Goal: Task Accomplishment & Management: Manage account settings

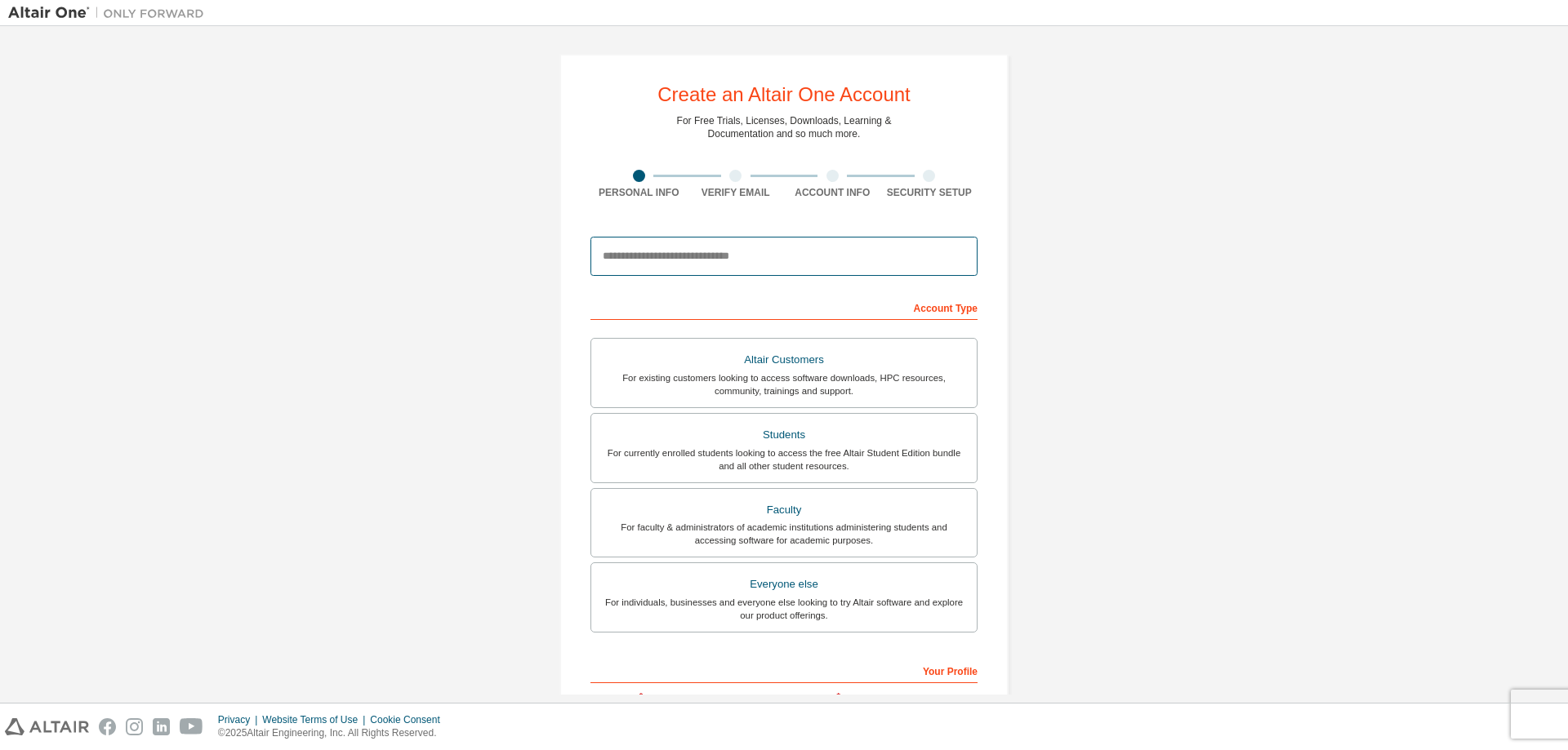
click at [673, 267] on input "email" at bounding box center [784, 256] width 387 height 39
type input "**********"
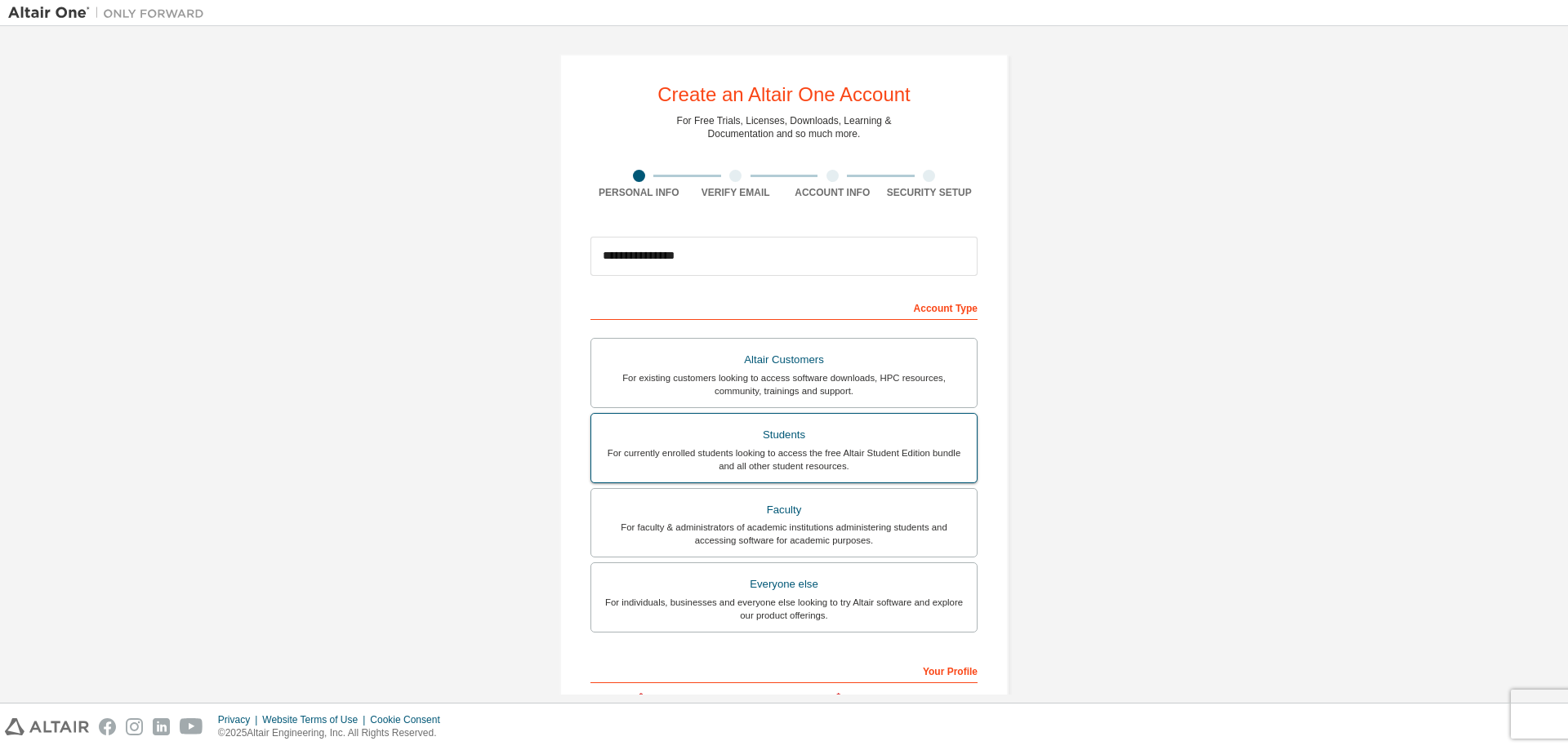
click at [767, 448] on div "For currently enrolled students looking to access the free Altair Student Editi…" at bounding box center [784, 459] width 366 height 26
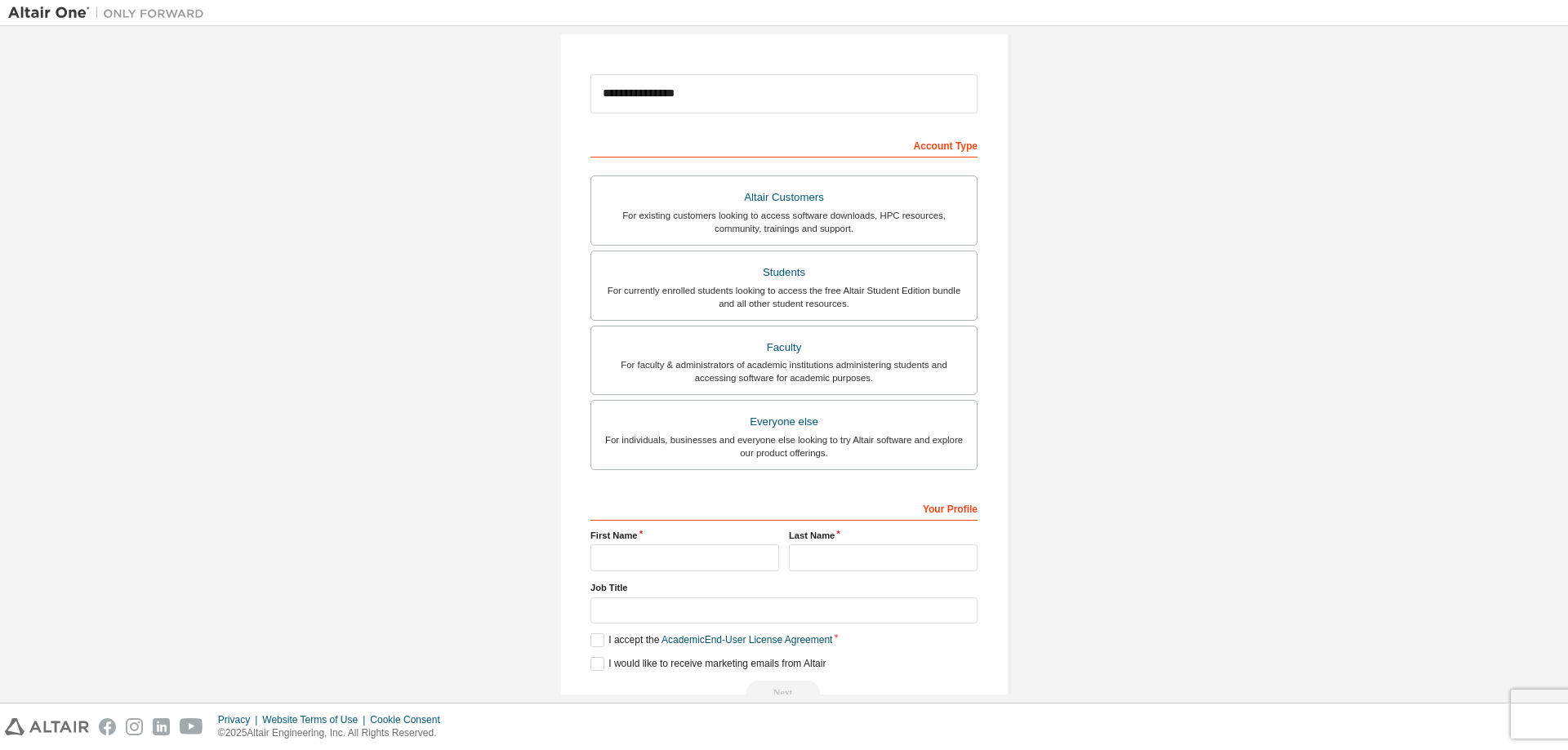
scroll to position [163, 0]
click at [680, 551] on input "text" at bounding box center [685, 557] width 188 height 27
type input "*******"
click at [823, 564] on input "text" at bounding box center [883, 557] width 188 height 27
type input "****"
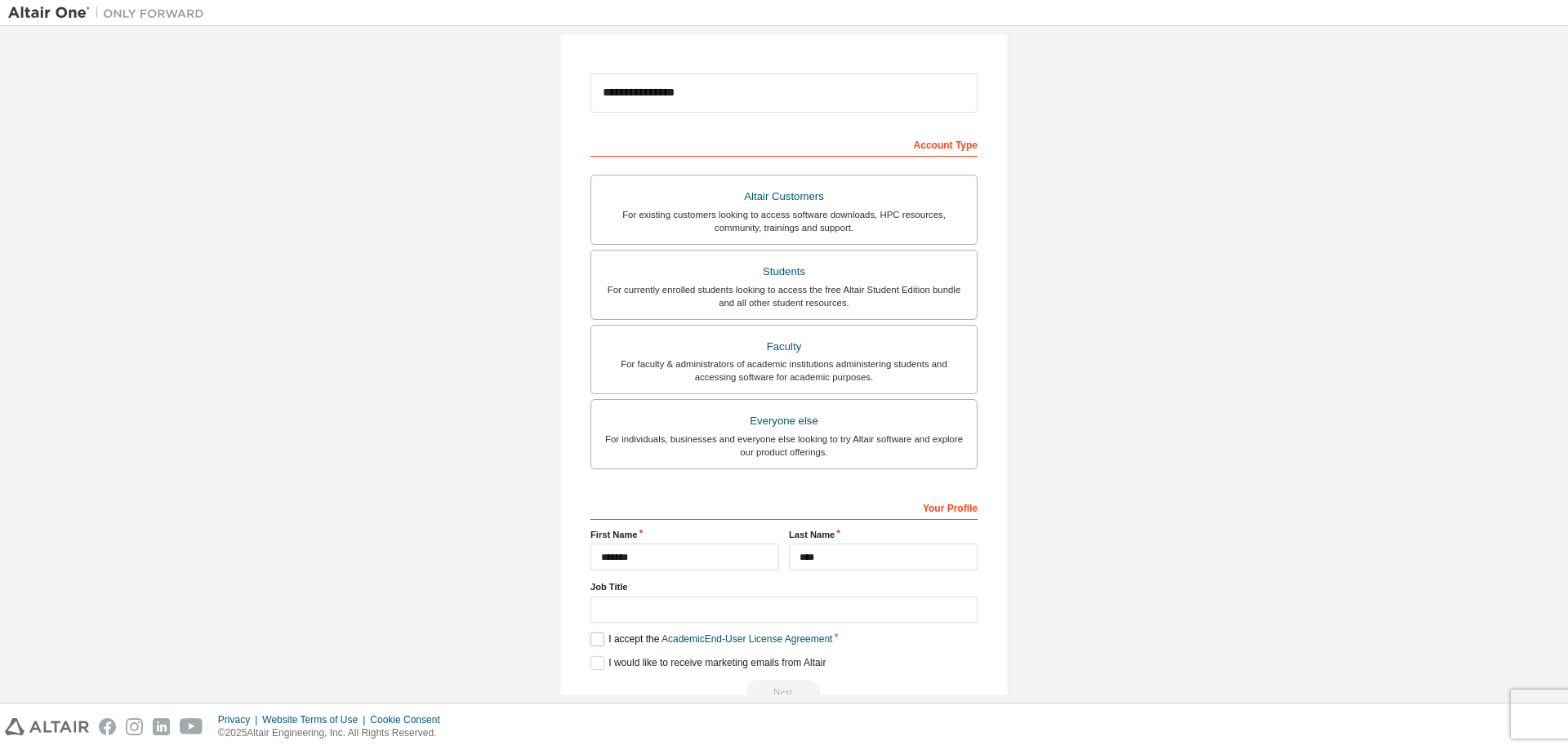
click at [591, 643] on label "I accept the Academic End-User License Agreement" at bounding box center [712, 639] width 242 height 13
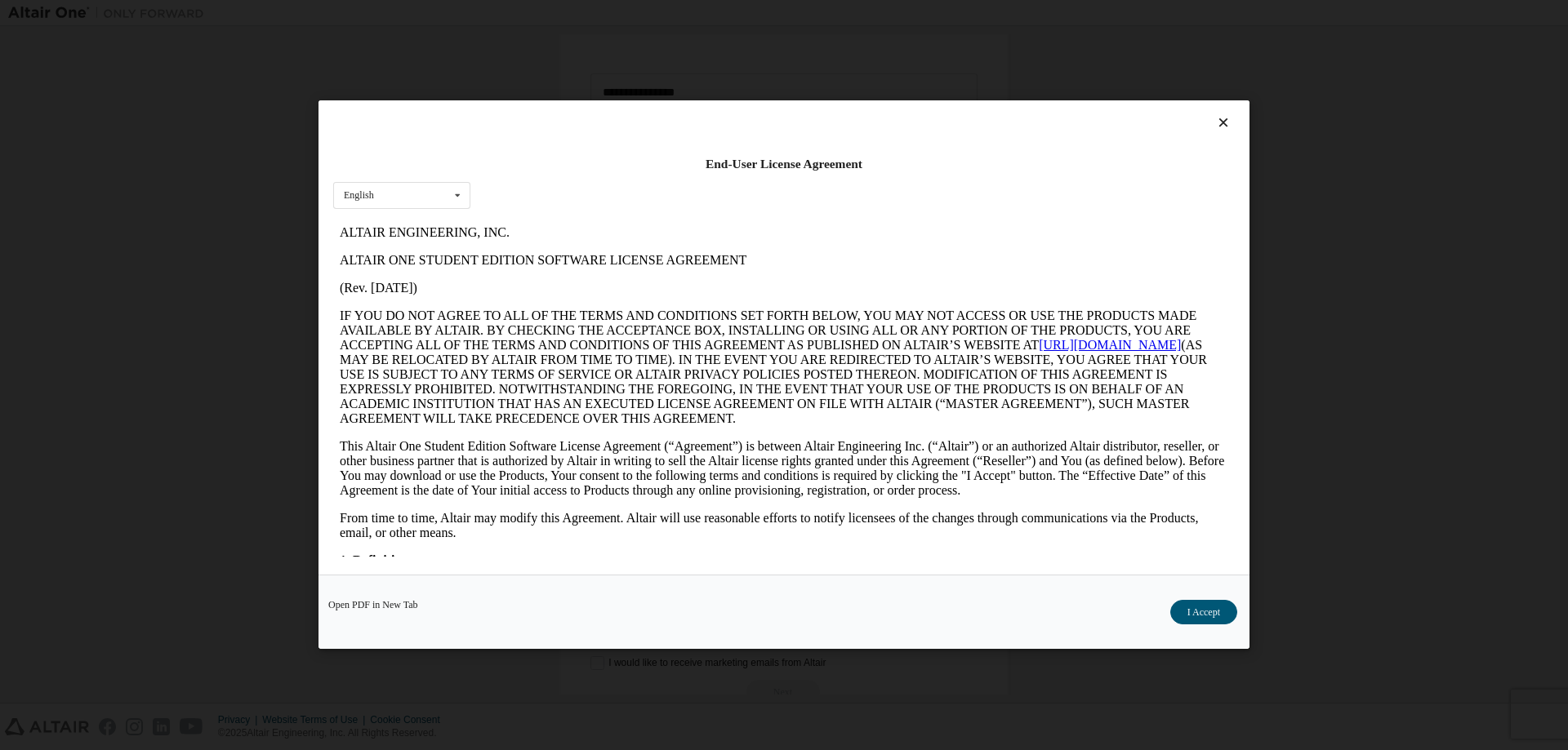
scroll to position [0, 0]
click at [1205, 612] on button "I Accept" at bounding box center [1203, 612] width 67 height 24
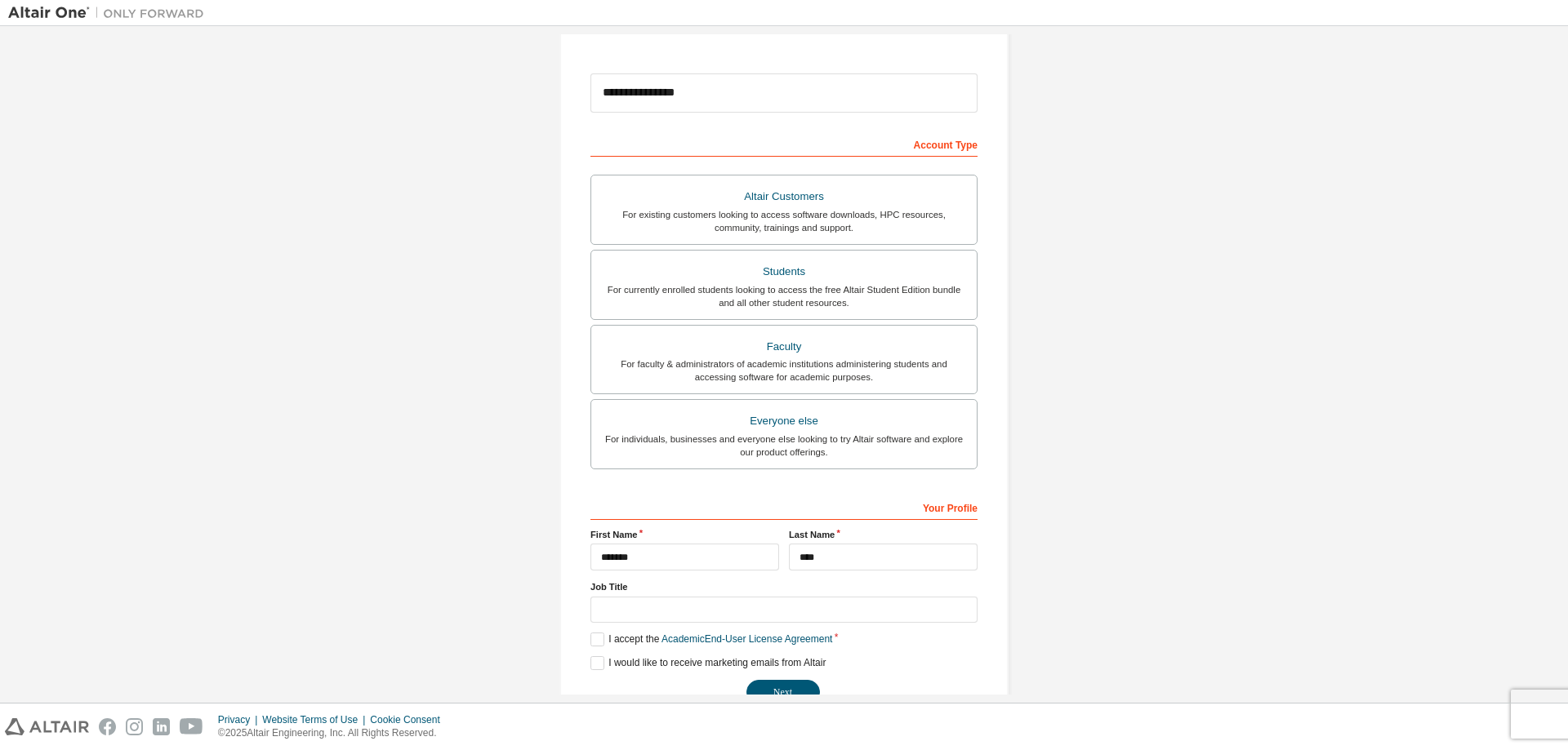
scroll to position [204, 0]
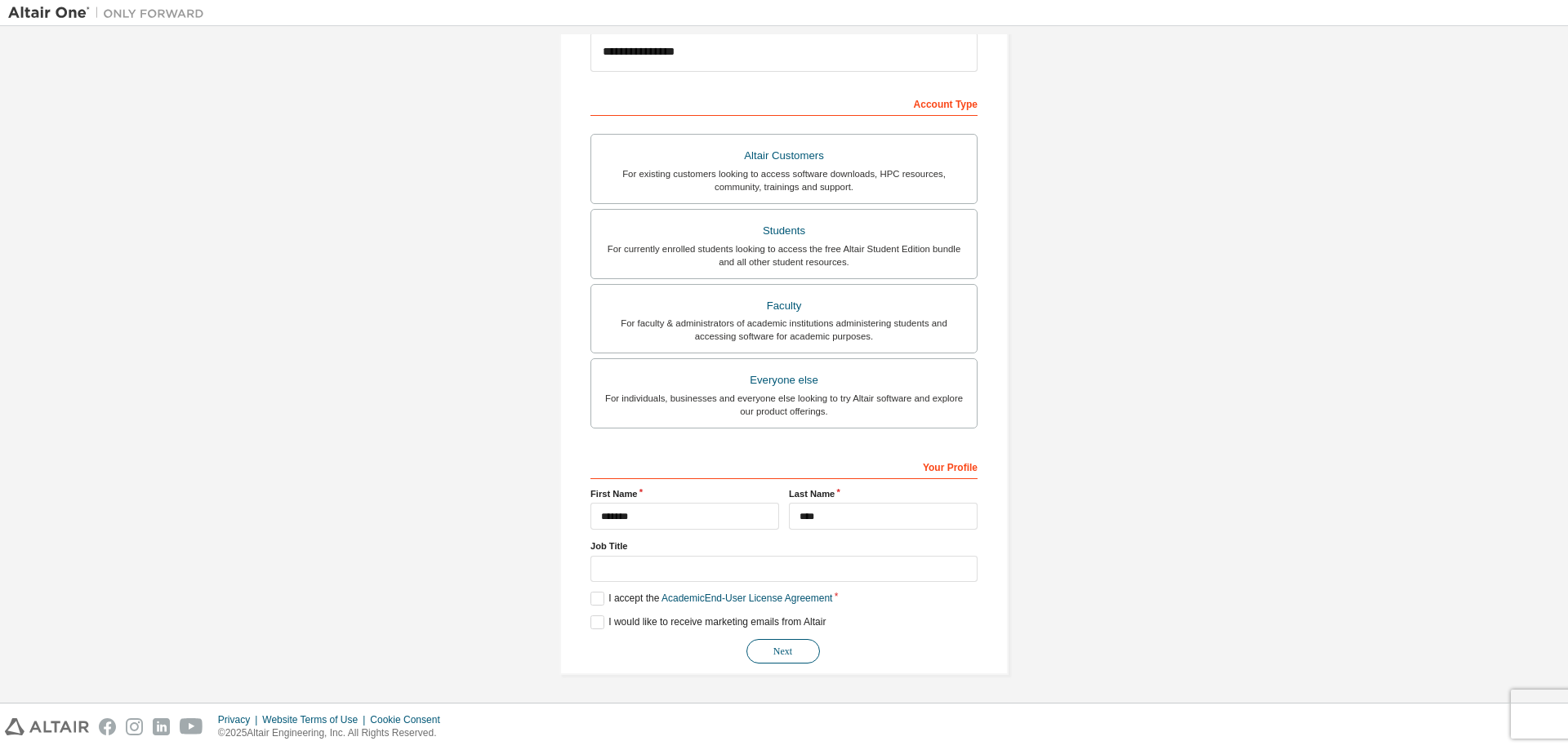
click at [774, 649] on button "Next" at bounding box center [784, 651] width 74 height 24
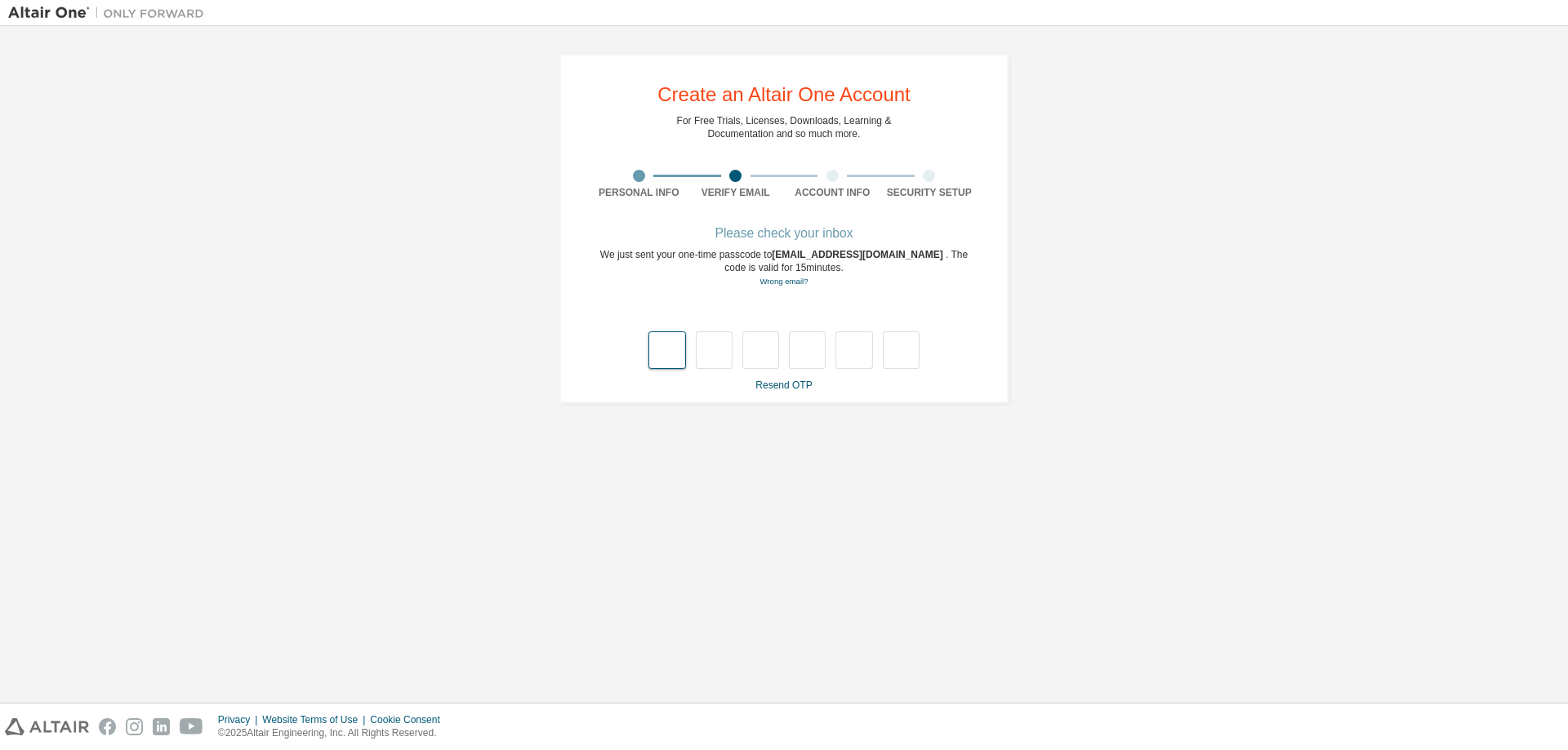
click at [671, 347] on input "text" at bounding box center [666, 350] width 37 height 38
type input "*"
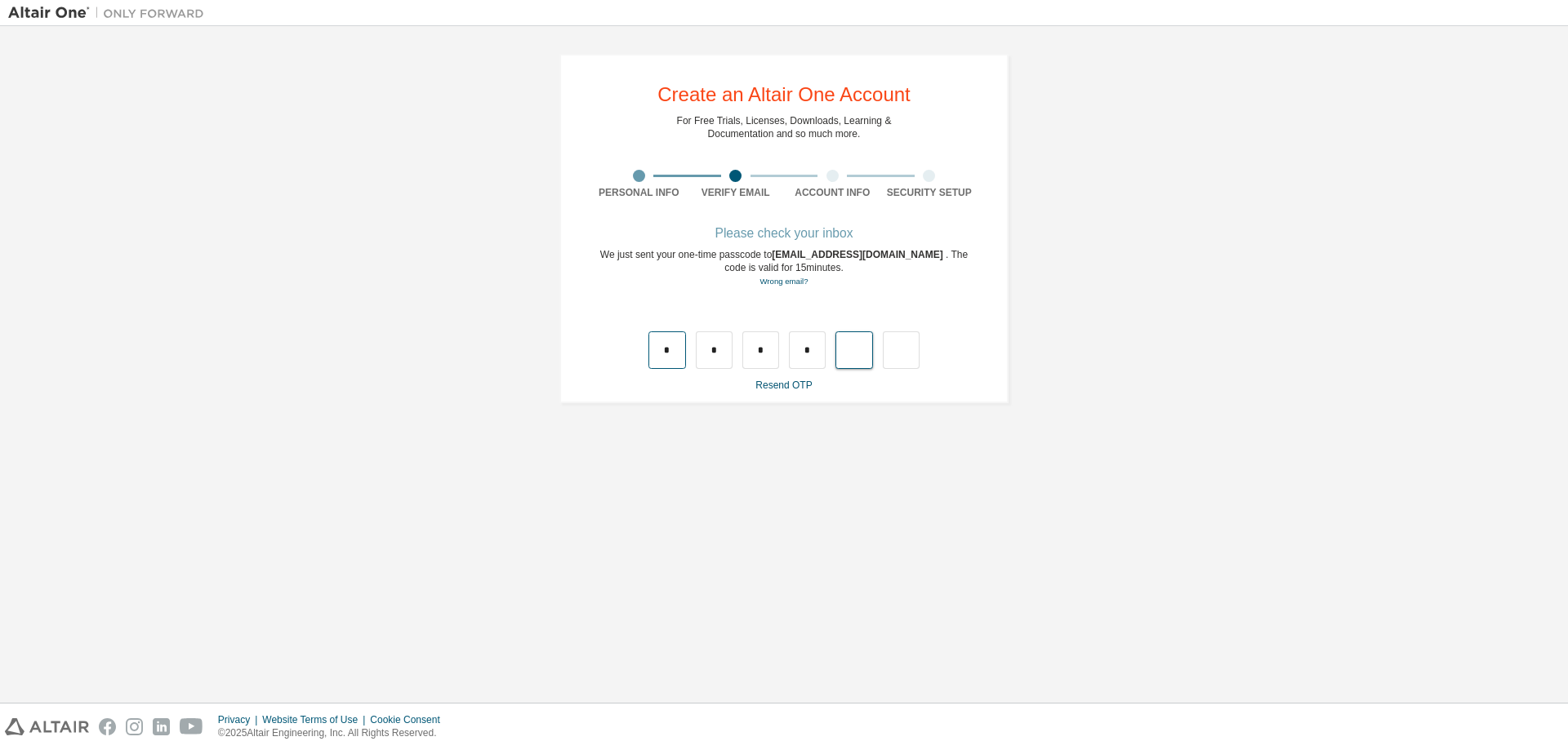
type input "*"
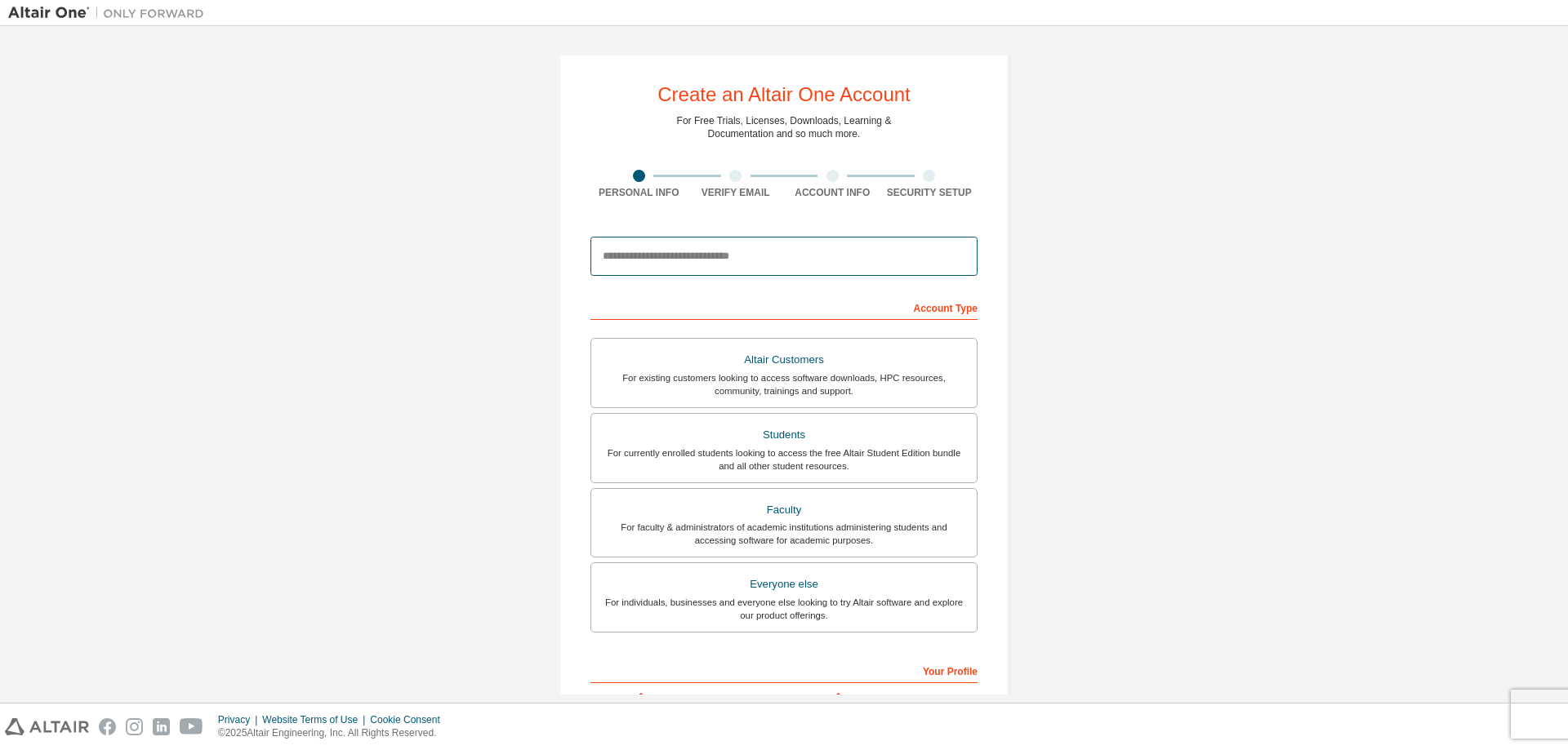
click at [655, 261] on input "email" at bounding box center [784, 256] width 387 height 39
type input "**********"
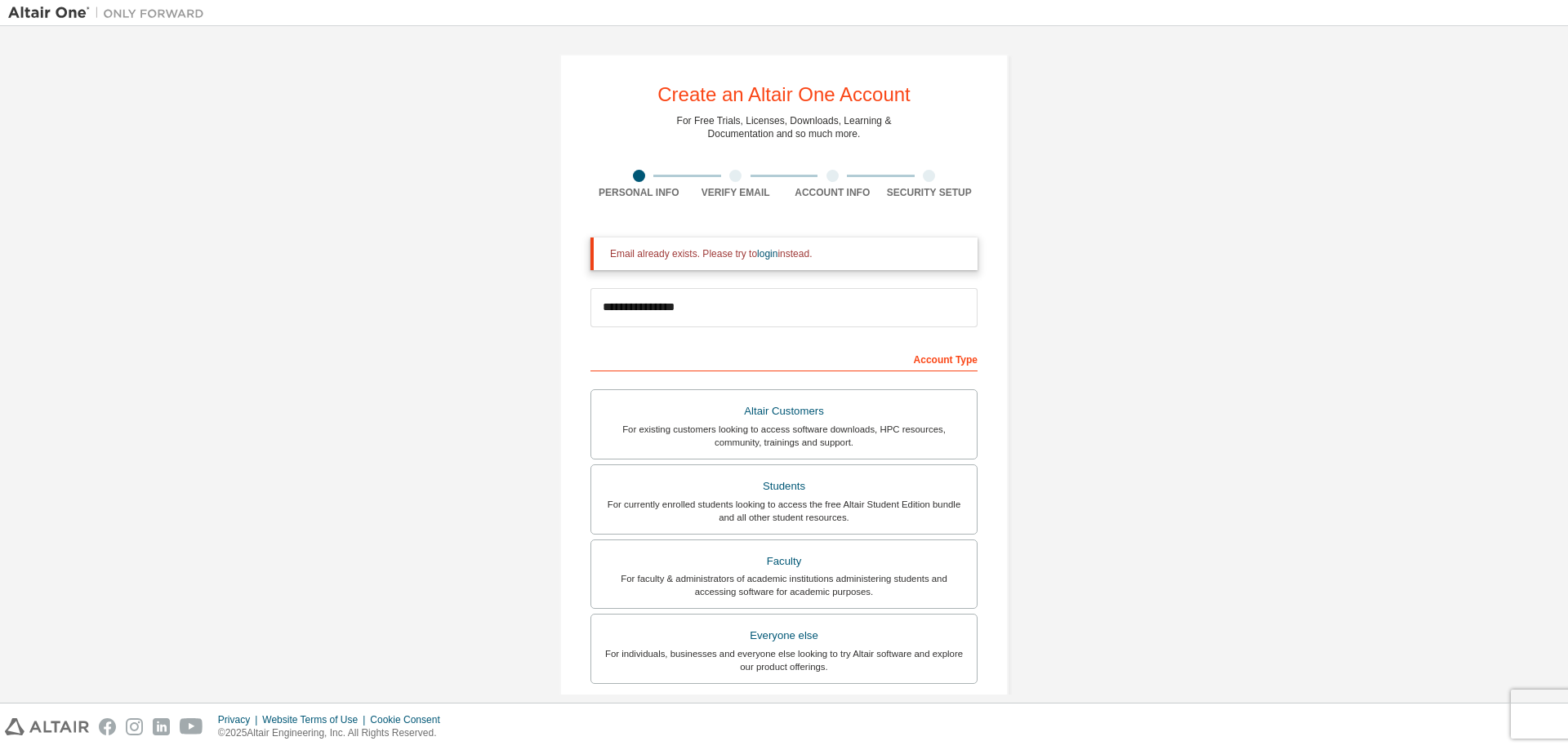
click at [719, 249] on div "Email already exists. Please try to login instead." at bounding box center [786, 254] width 354 height 13
click at [599, 254] on div "Email already exists. Please try to login instead." at bounding box center [784, 254] width 387 height 32
click at [613, 252] on div "Email already exists. Please try to login instead." at bounding box center [786, 254] width 354 height 13
click at [611, 256] on div "Email already exists. Please try to login instead." at bounding box center [786, 254] width 354 height 13
click at [648, 256] on div "Email already exists. Please try to login instead." at bounding box center [786, 254] width 354 height 13
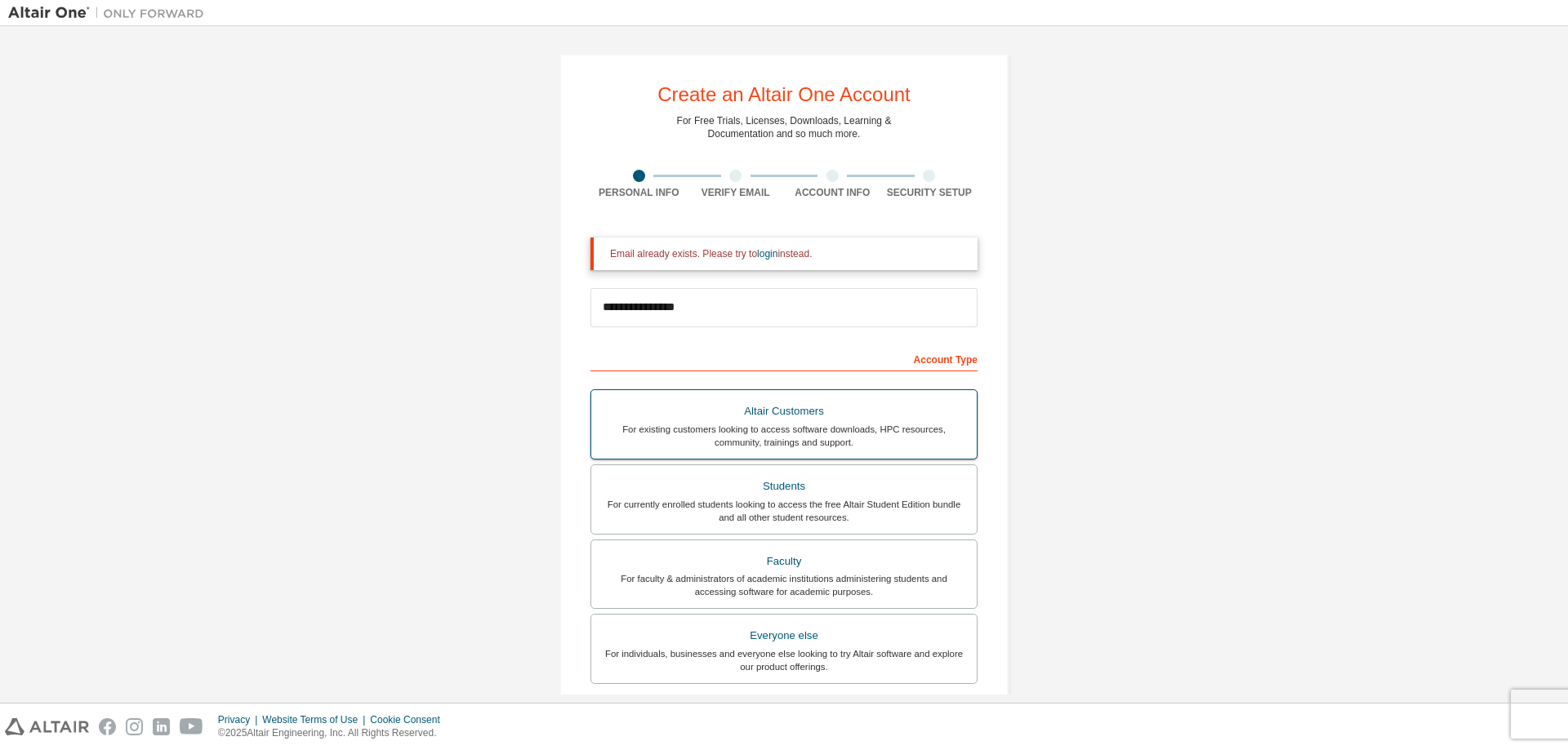
click at [819, 410] on div "Altair Customers" at bounding box center [784, 411] width 366 height 23
click at [791, 496] on div "Students" at bounding box center [784, 487] width 366 height 23
click at [759, 252] on link "login" at bounding box center [767, 254] width 21 height 12
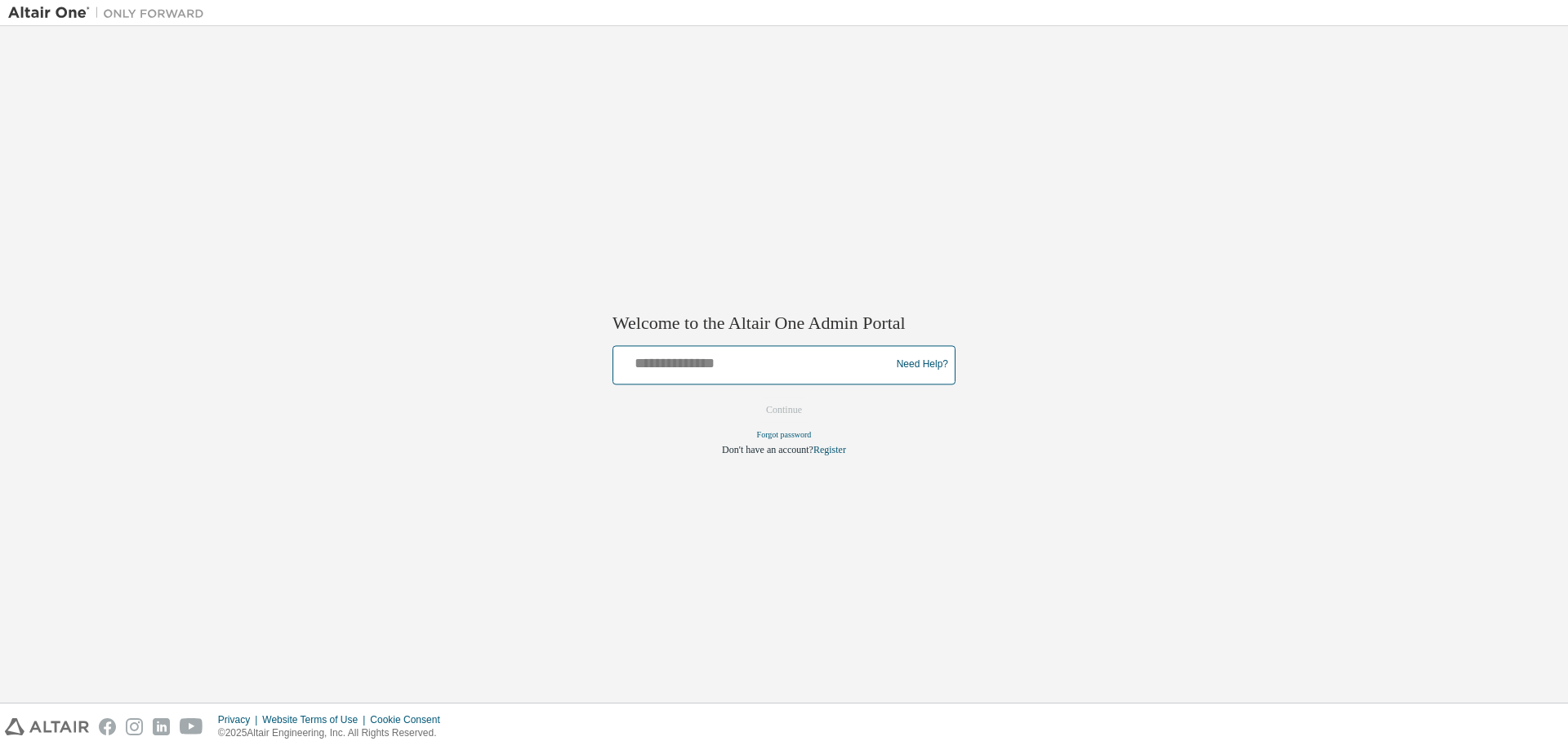
click at [723, 361] on input "text" at bounding box center [754, 361] width 269 height 23
type input "**********"
click at [781, 407] on button "Continue" at bounding box center [784, 409] width 70 height 24
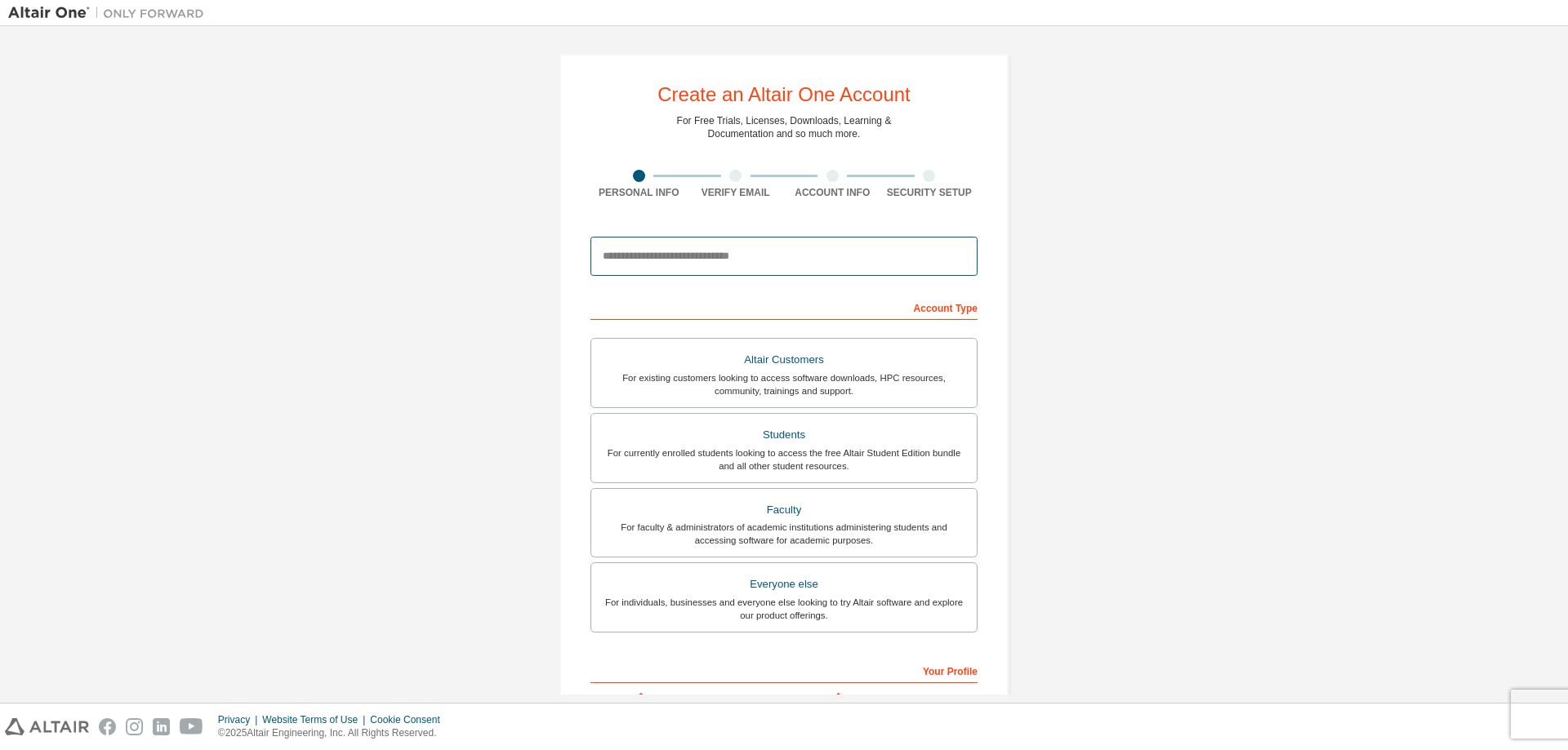
click at [705, 248] on input "email" at bounding box center [784, 256] width 387 height 39
type input "**********"
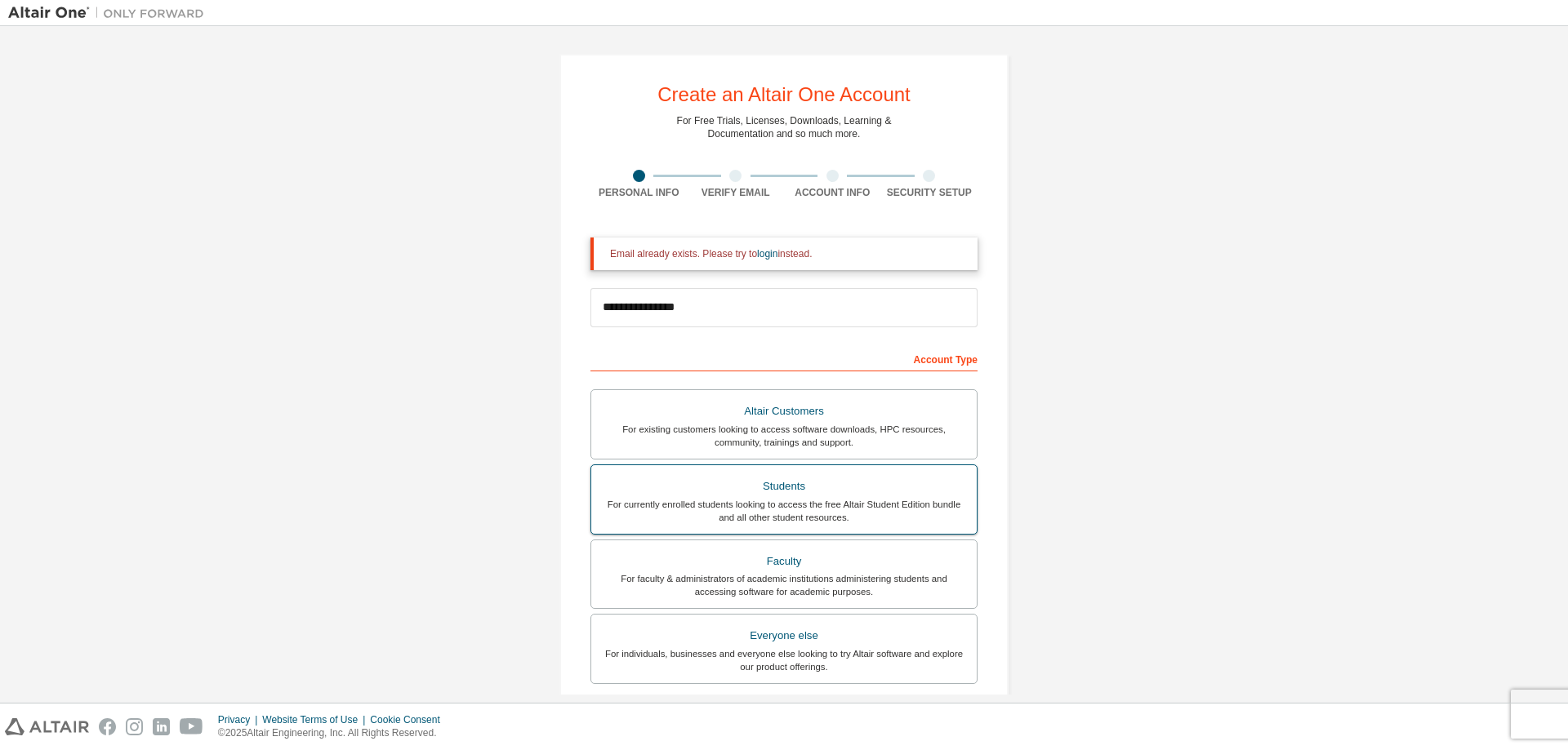
click at [766, 495] on div "Students" at bounding box center [784, 487] width 366 height 23
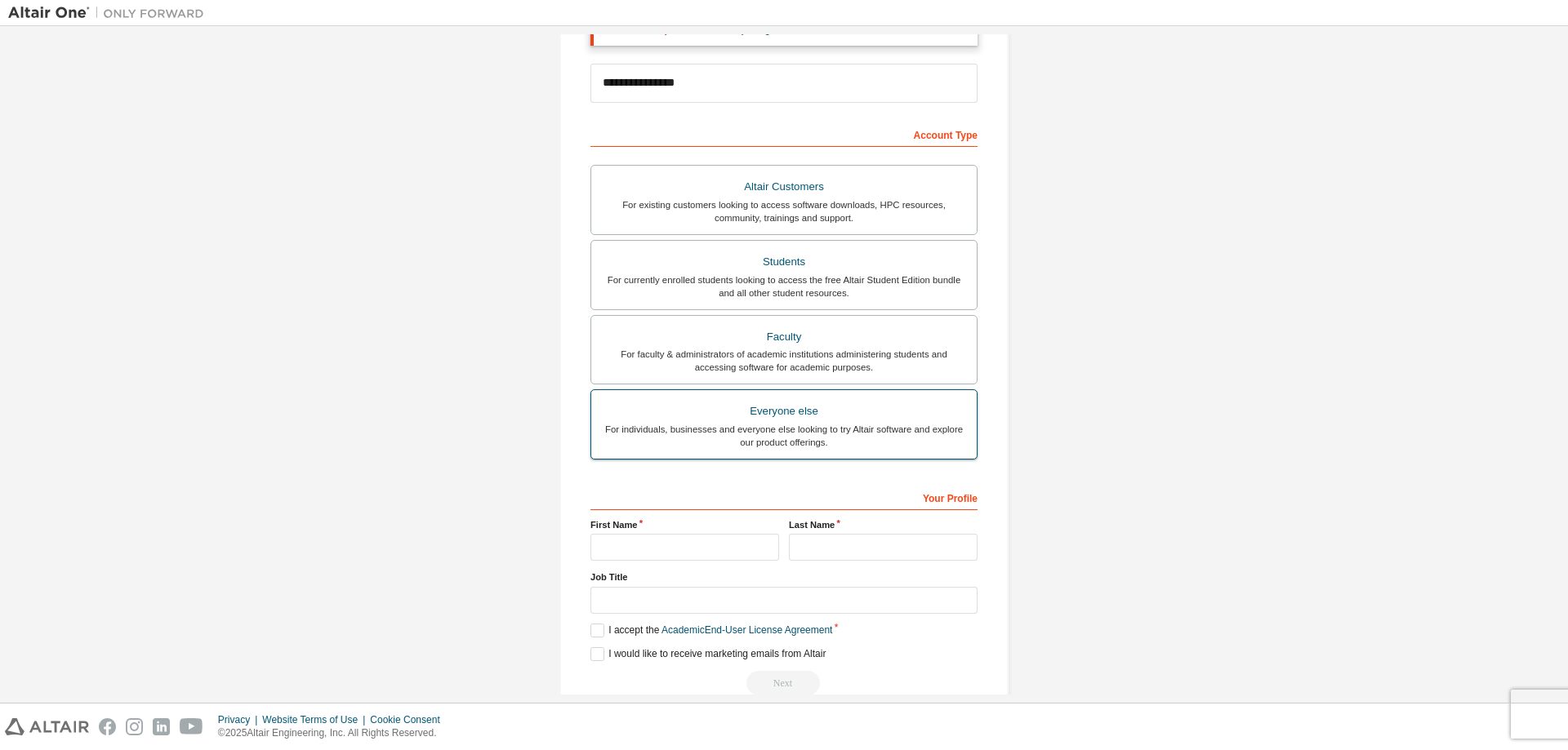
scroll to position [245, 0]
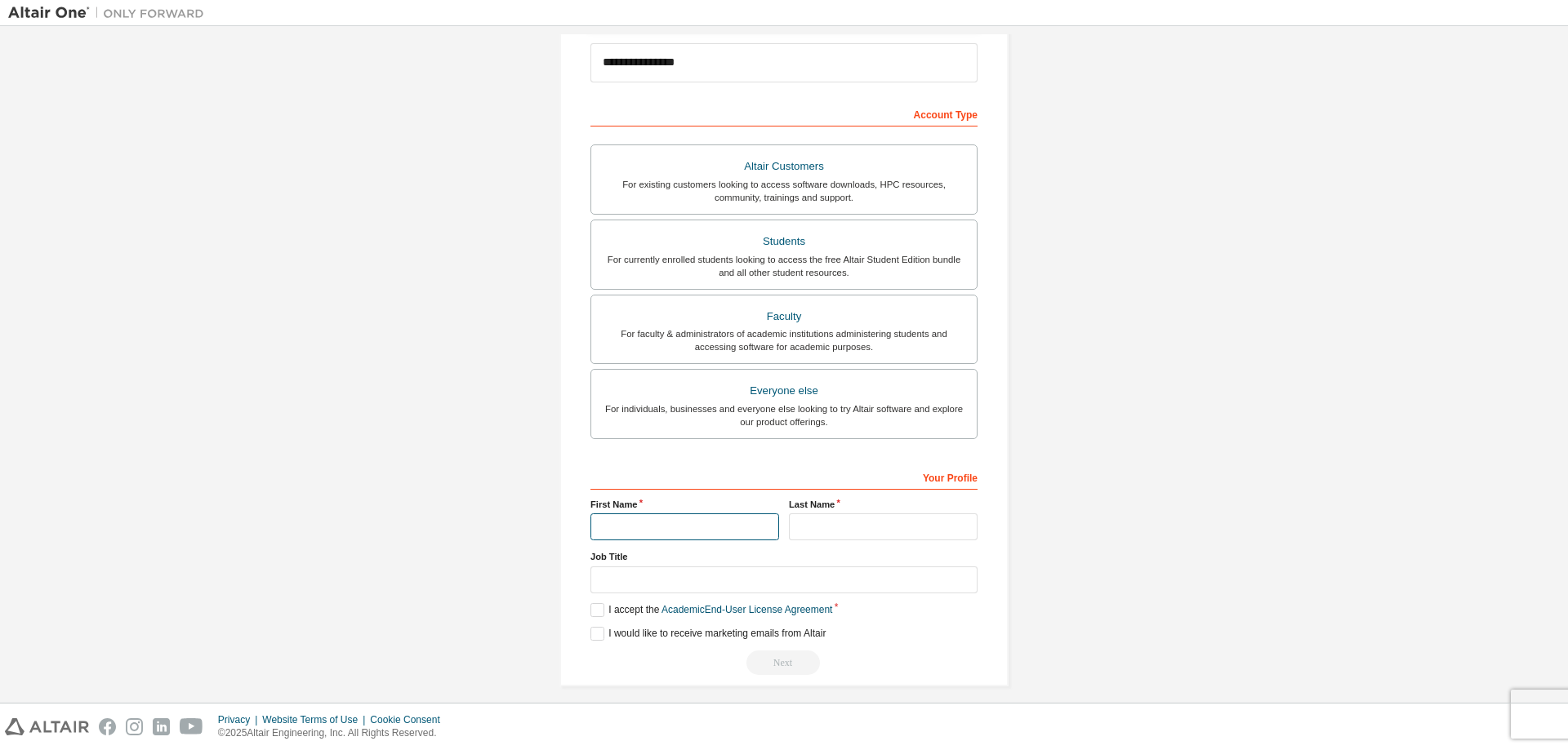
click at [723, 522] on input "text" at bounding box center [685, 527] width 188 height 27
type input "********"
type input "****"
click at [646, 603] on label "I accept the Academic End-User License Agreement" at bounding box center [712, 609] width 242 height 13
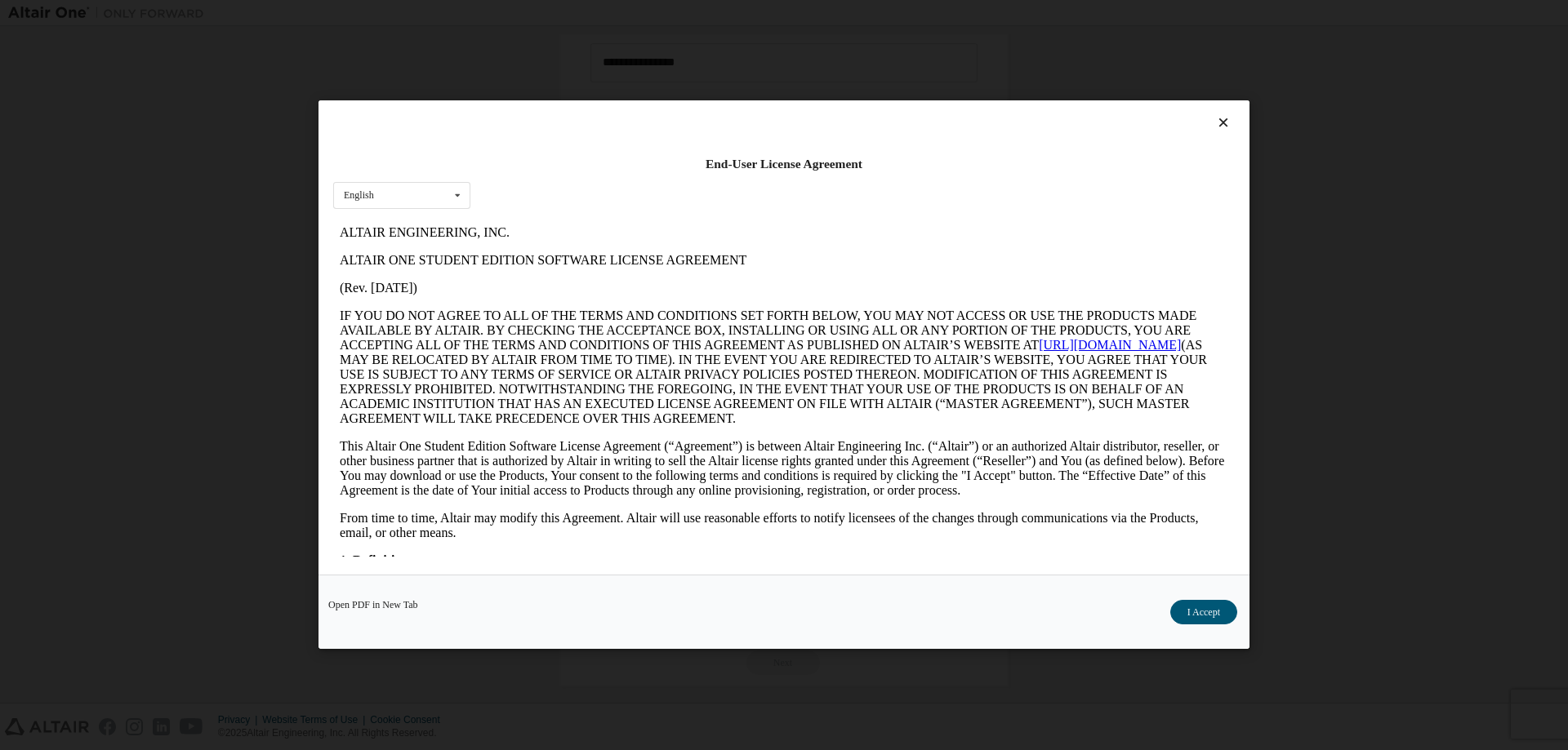
scroll to position [0, 0]
click at [1216, 622] on button "I Accept" at bounding box center [1203, 612] width 67 height 24
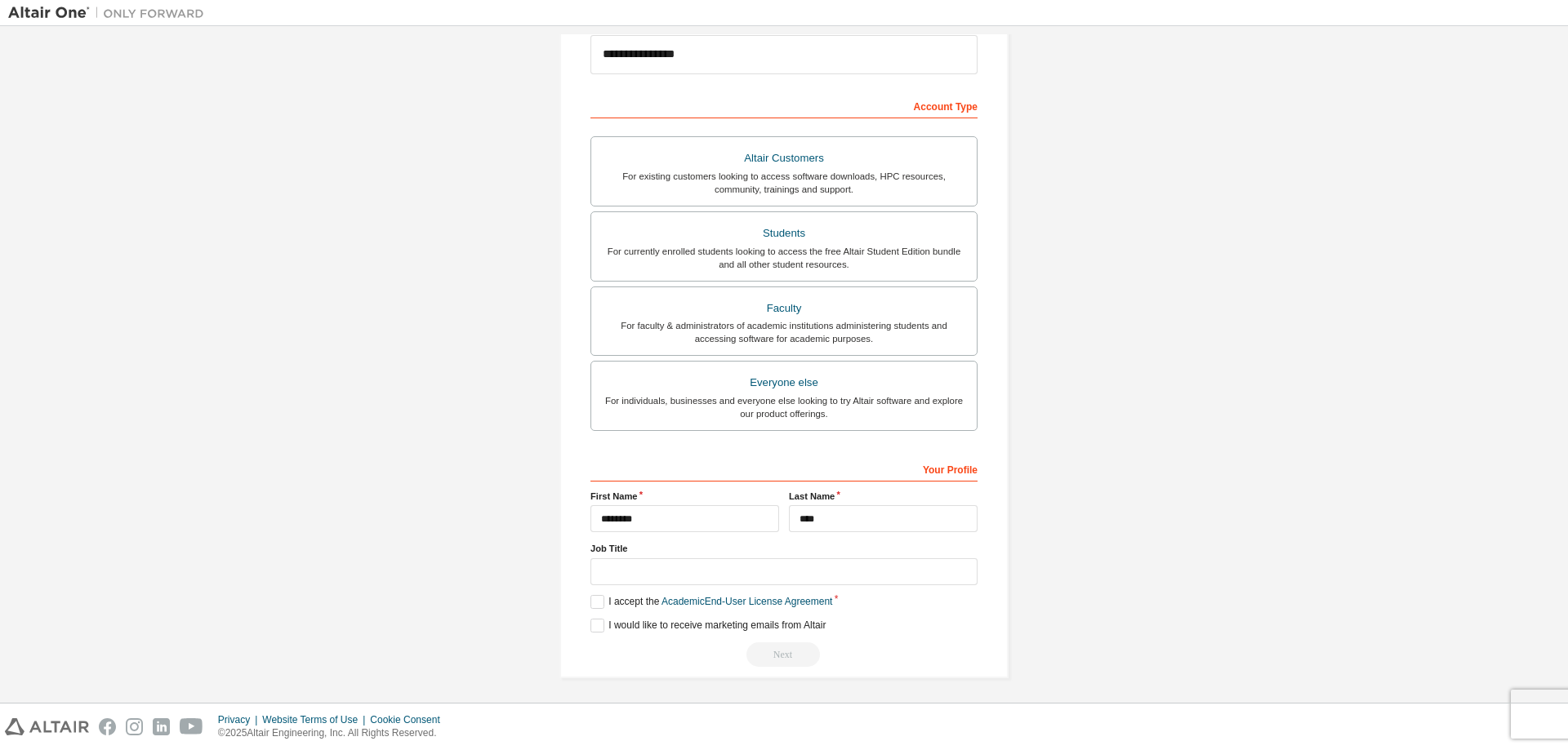
scroll to position [255, 0]
click at [780, 653] on div "Next" at bounding box center [784, 651] width 387 height 24
click at [649, 625] on label "I would like to receive marketing emails from Altair" at bounding box center [708, 623] width 235 height 13
click at [756, 620] on label "I would like to receive marketing emails from Altair" at bounding box center [708, 623] width 235 height 13
click at [682, 631] on div "**********" at bounding box center [784, 559] width 387 height 211
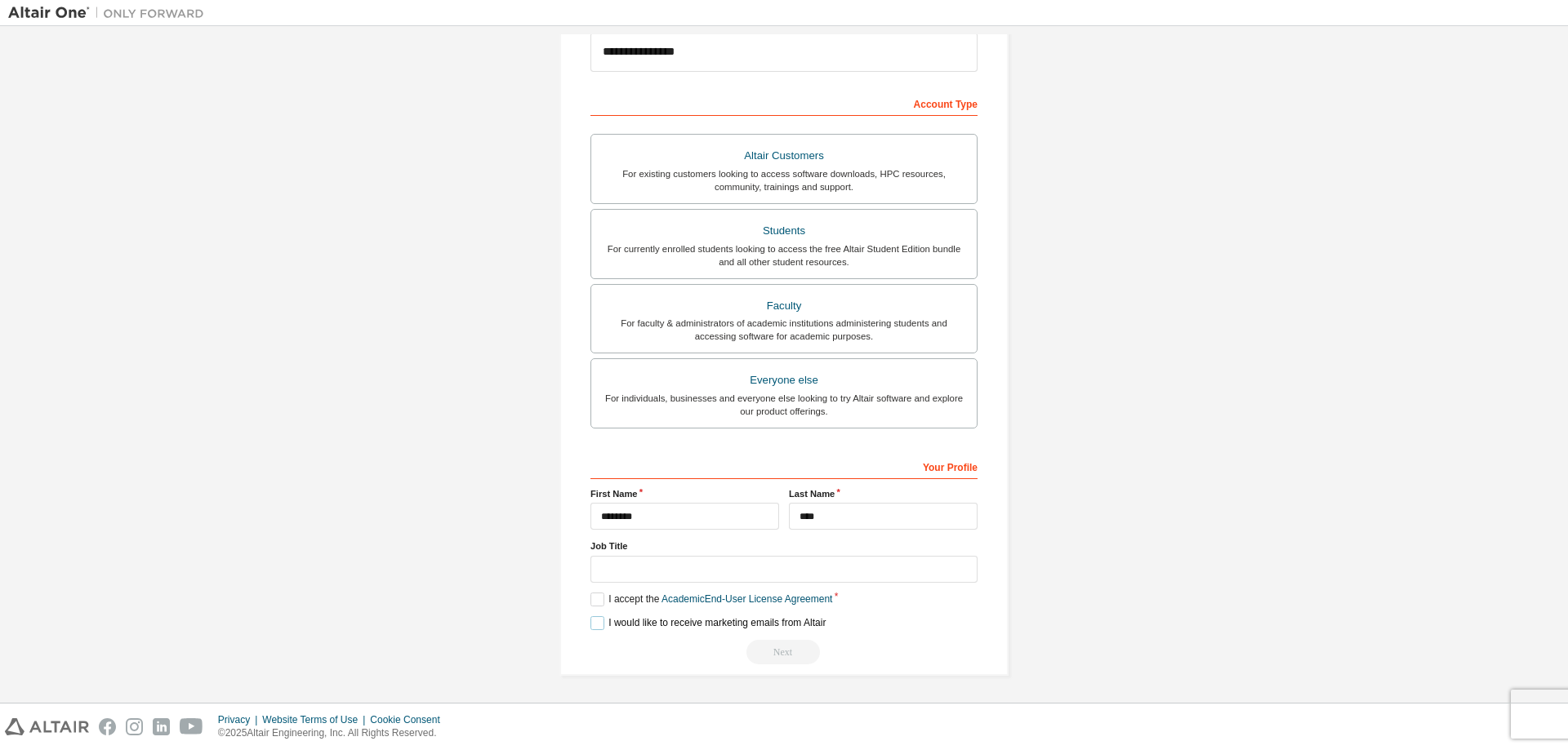
click at [681, 621] on label "I would like to receive marketing emails from Altair" at bounding box center [708, 623] width 235 height 13
click at [605, 616] on label "I would like to receive marketing emails from Altair" at bounding box center [708, 623] width 235 height 13
click at [600, 617] on label "I would like to receive marketing emails from Altair" at bounding box center [708, 623] width 235 height 13
click at [785, 645] on div "Next" at bounding box center [784, 651] width 387 height 24
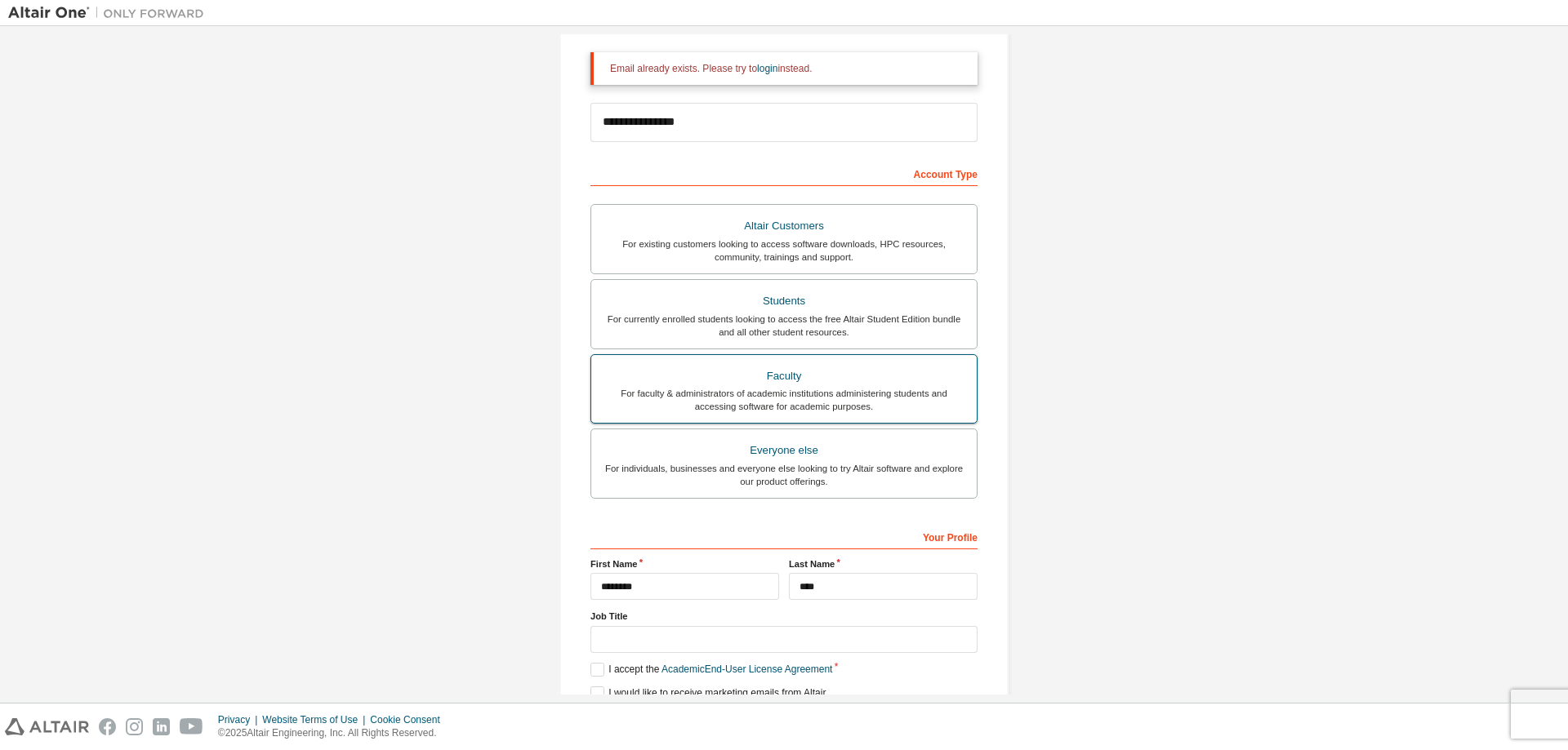
scroll to position [92, 0]
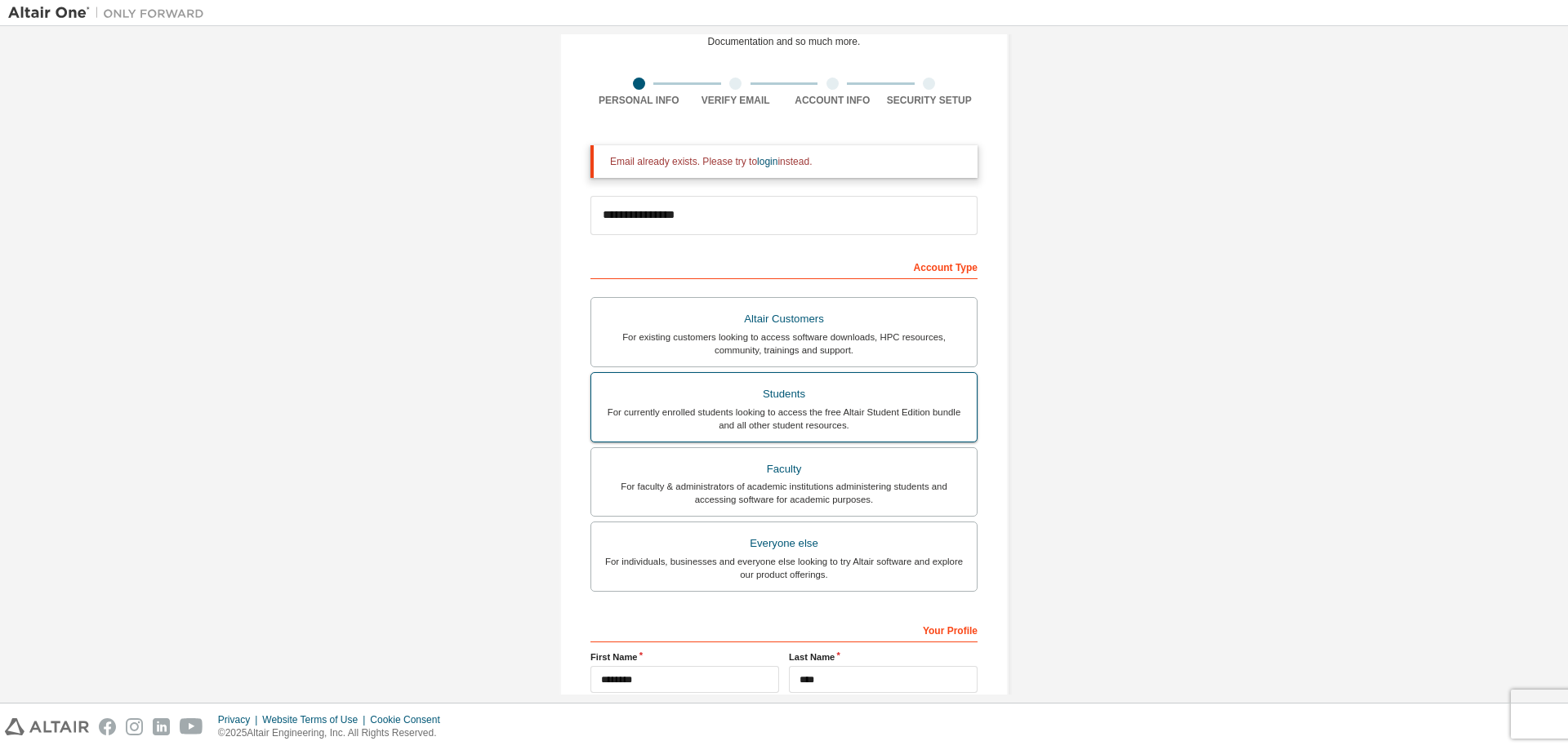
click at [753, 415] on div "For currently enrolled students looking to access the free Altair Student Editi…" at bounding box center [784, 418] width 366 height 26
click at [757, 160] on link "login" at bounding box center [767, 161] width 21 height 12
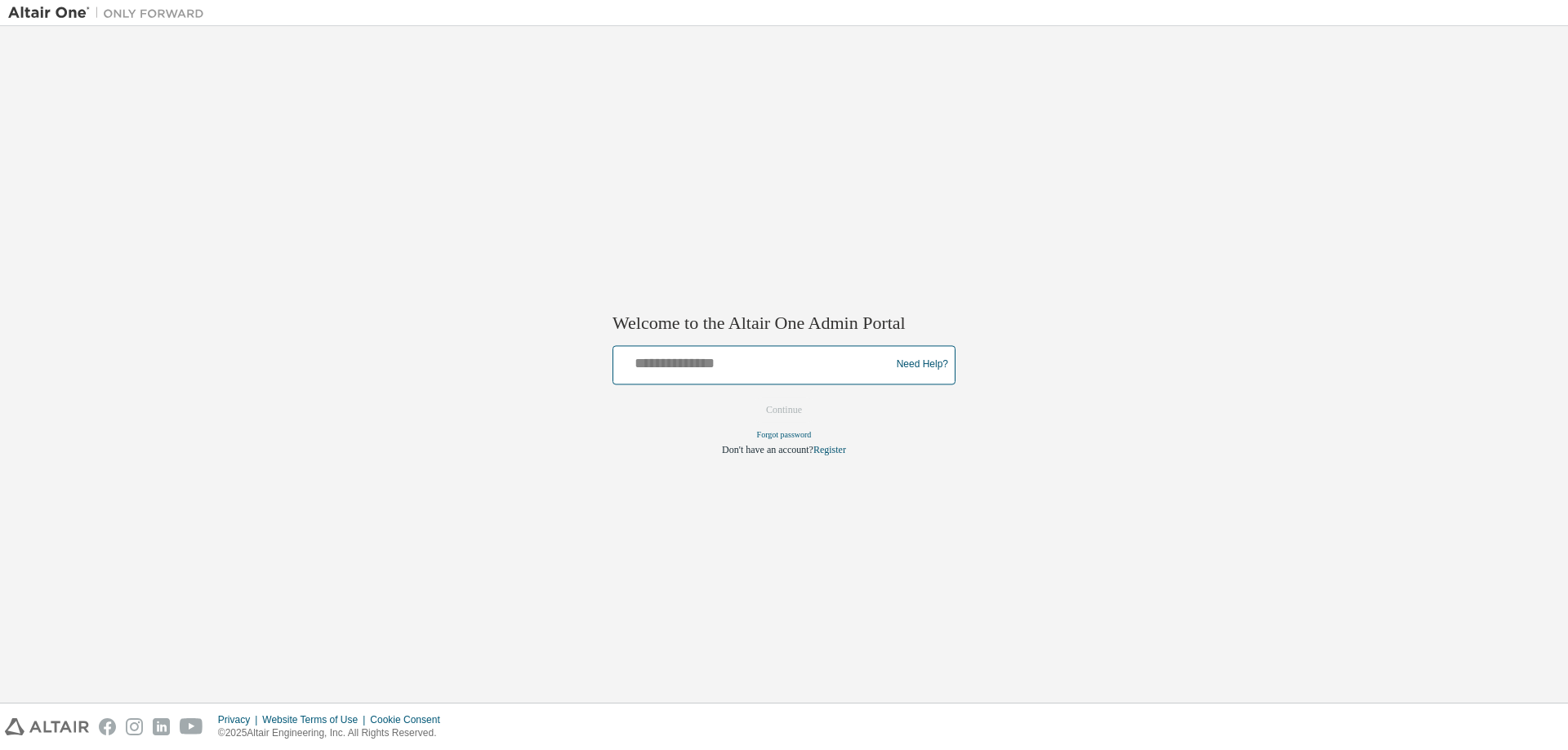
click at [706, 362] on input "text" at bounding box center [754, 361] width 269 height 23
type input "**********"
click at [794, 430] on link "Forgot password" at bounding box center [784, 435] width 55 height 9
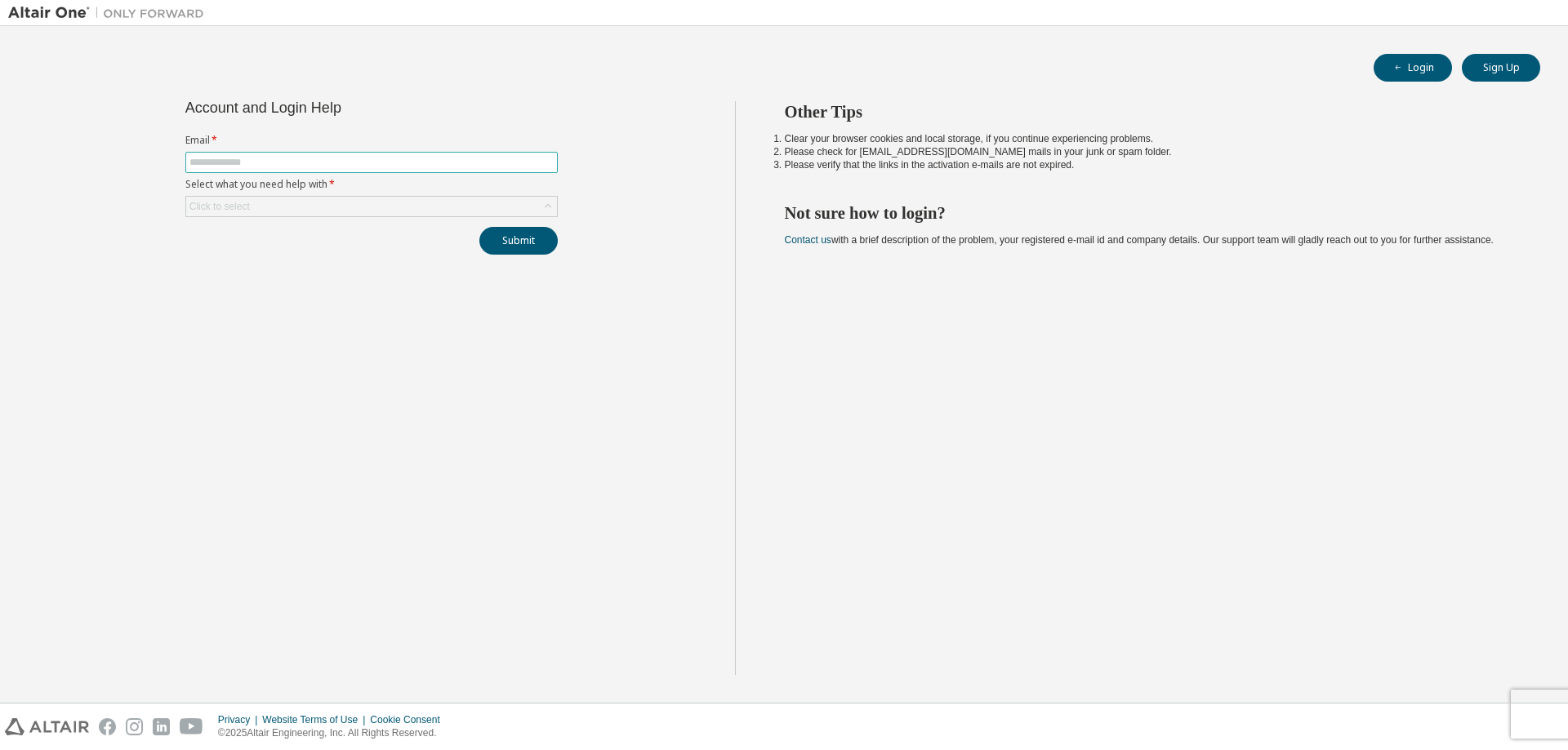
click at [217, 160] on input "text" at bounding box center [371, 162] width 364 height 13
type input "**********"
click at [325, 206] on div "Click to select" at bounding box center [372, 207] width 371 height 20
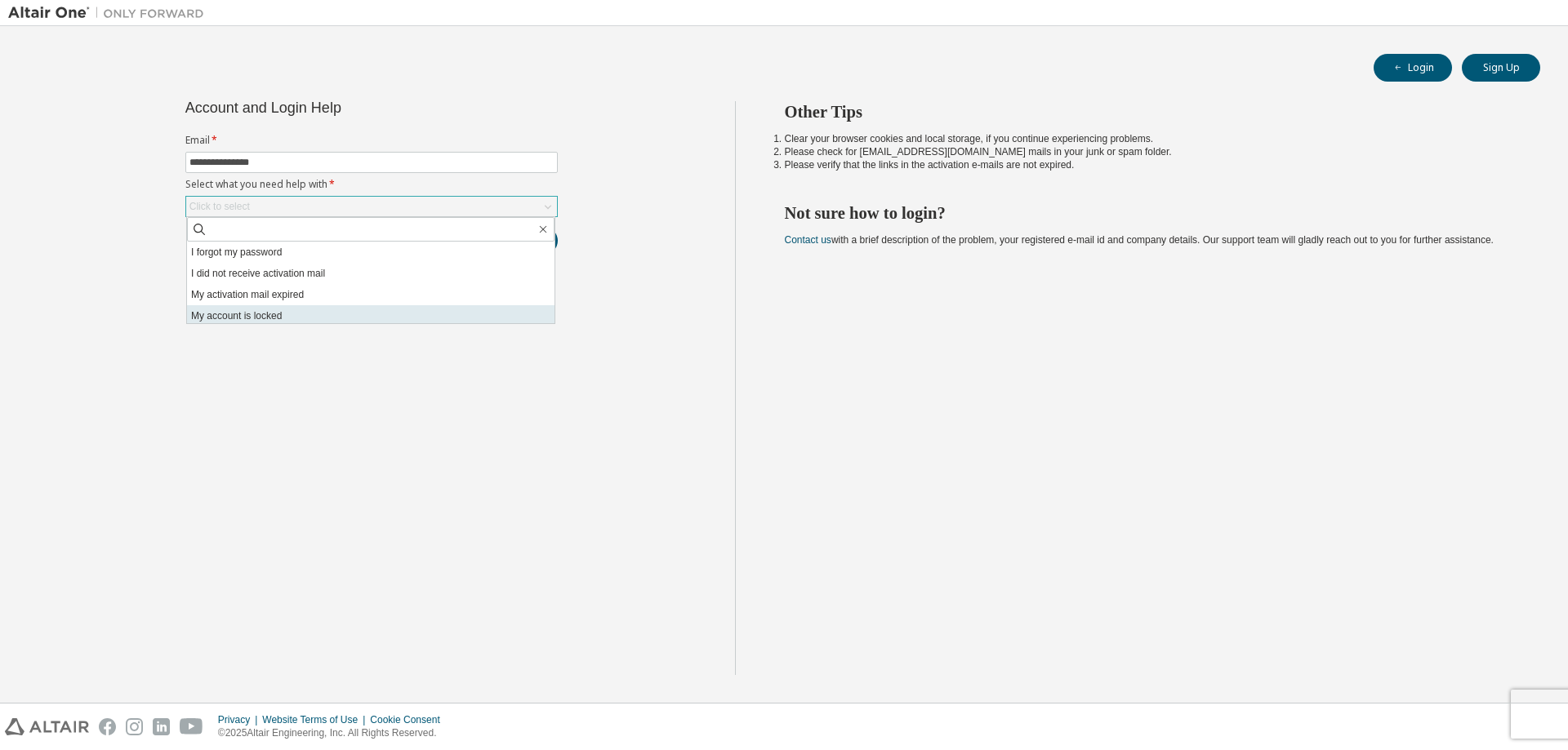
click at [261, 316] on li "My account is locked" at bounding box center [371, 316] width 368 height 22
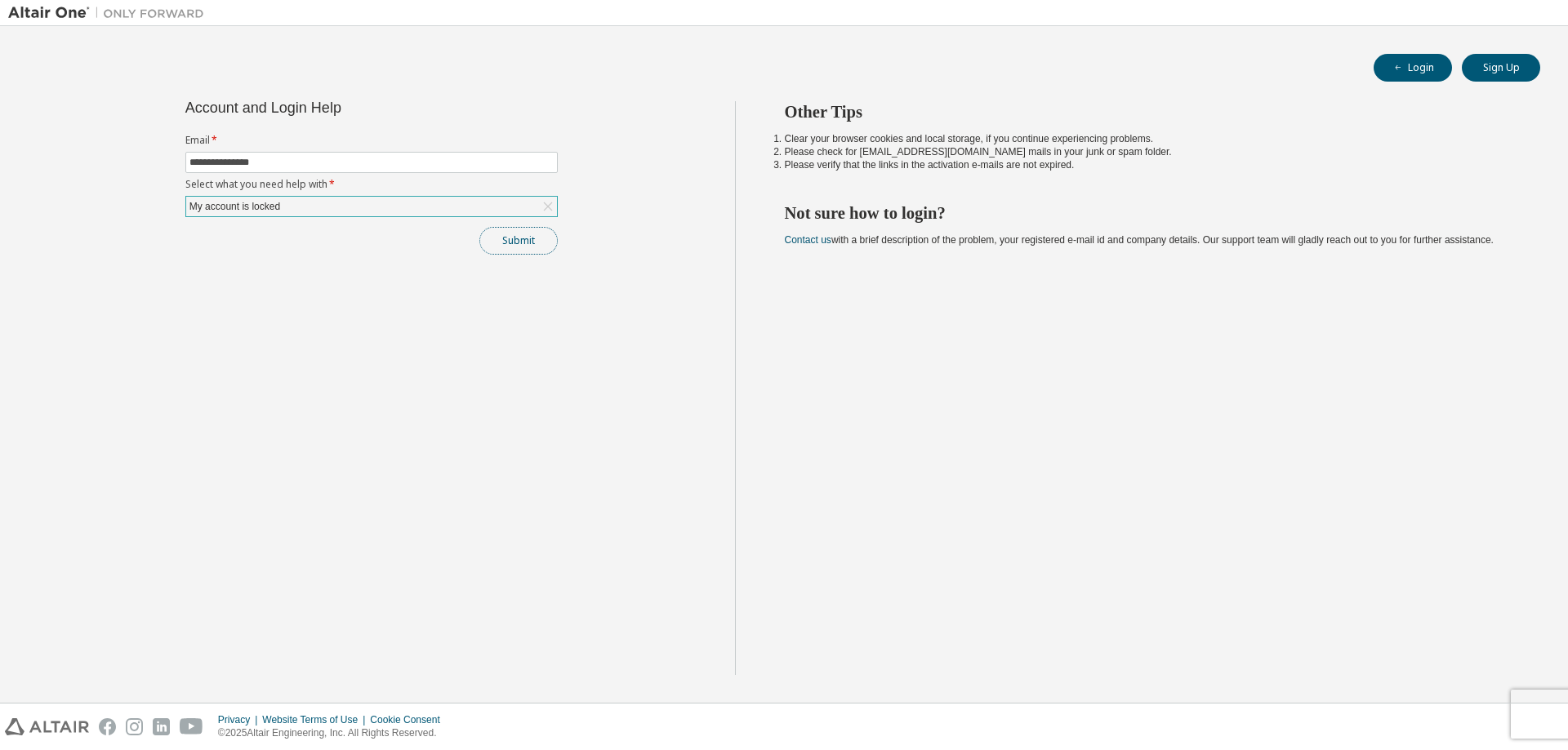
click at [528, 244] on button "Submit" at bounding box center [518, 240] width 78 height 28
